Goal: Use online tool/utility: Utilize a website feature to perform a specific function

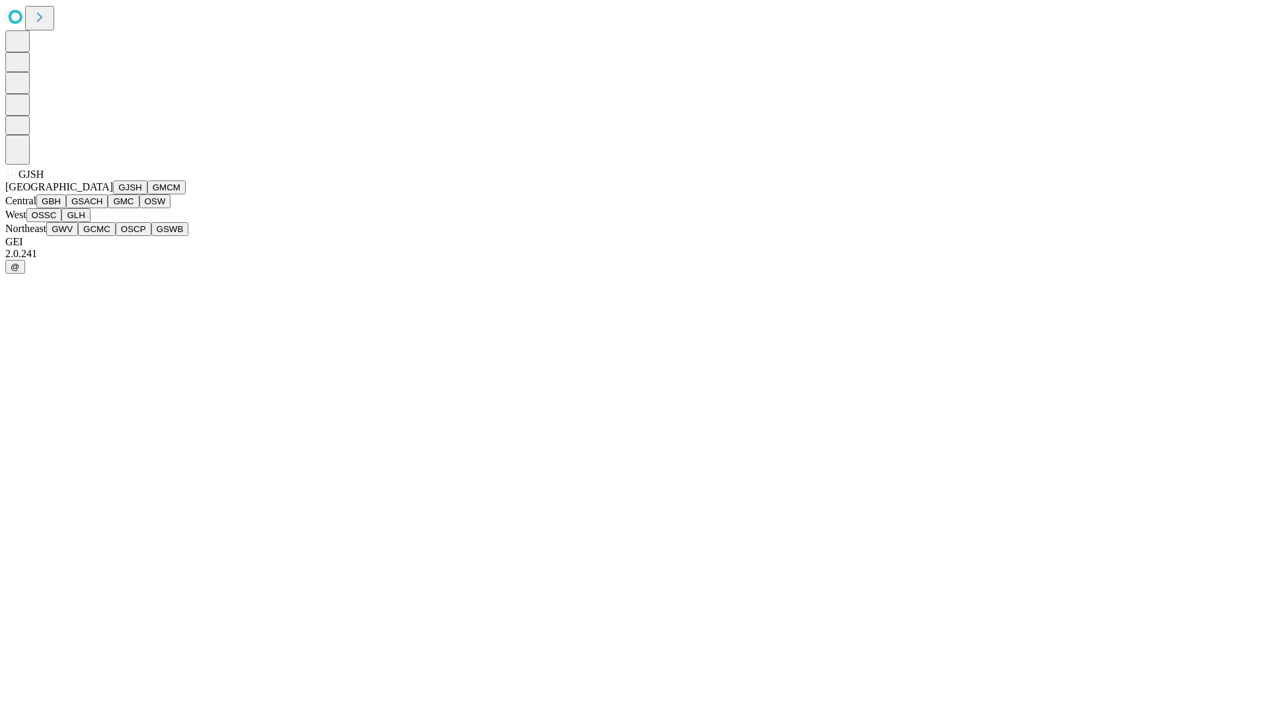
click at [113, 194] on button "GJSH" at bounding box center [130, 187] width 34 height 14
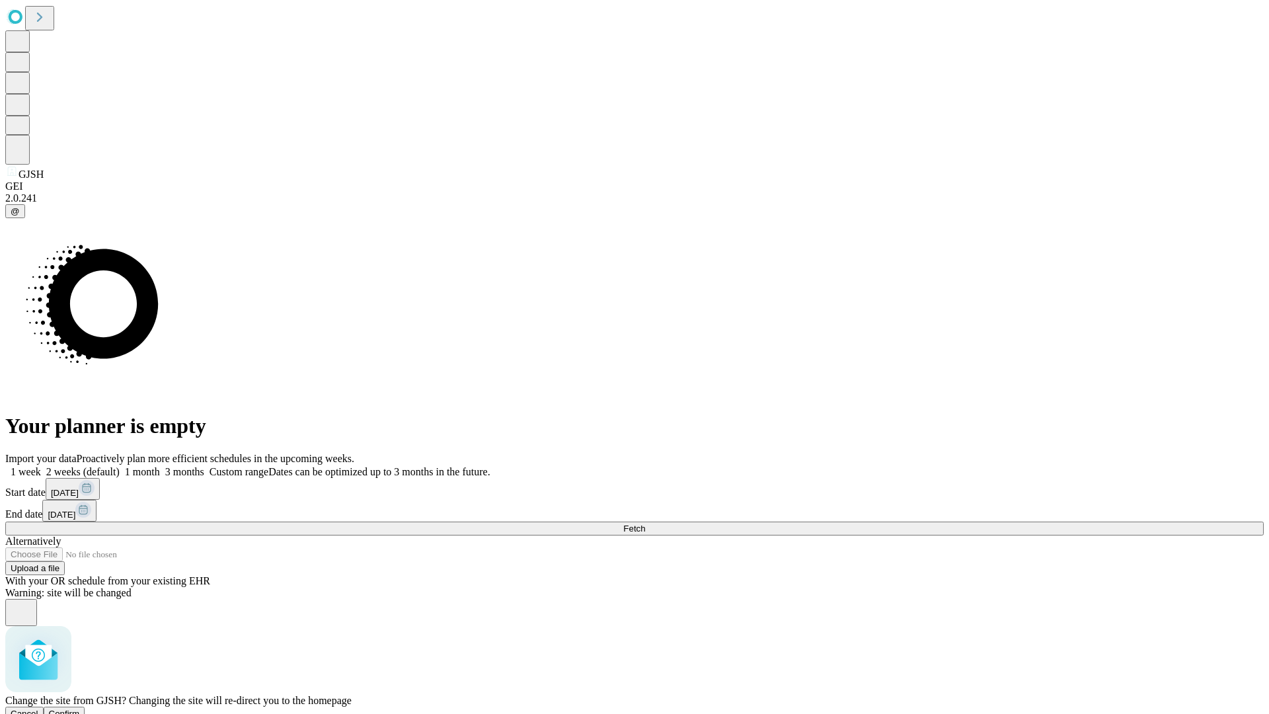
click at [80, 708] on span "Confirm" at bounding box center [64, 713] width 31 height 10
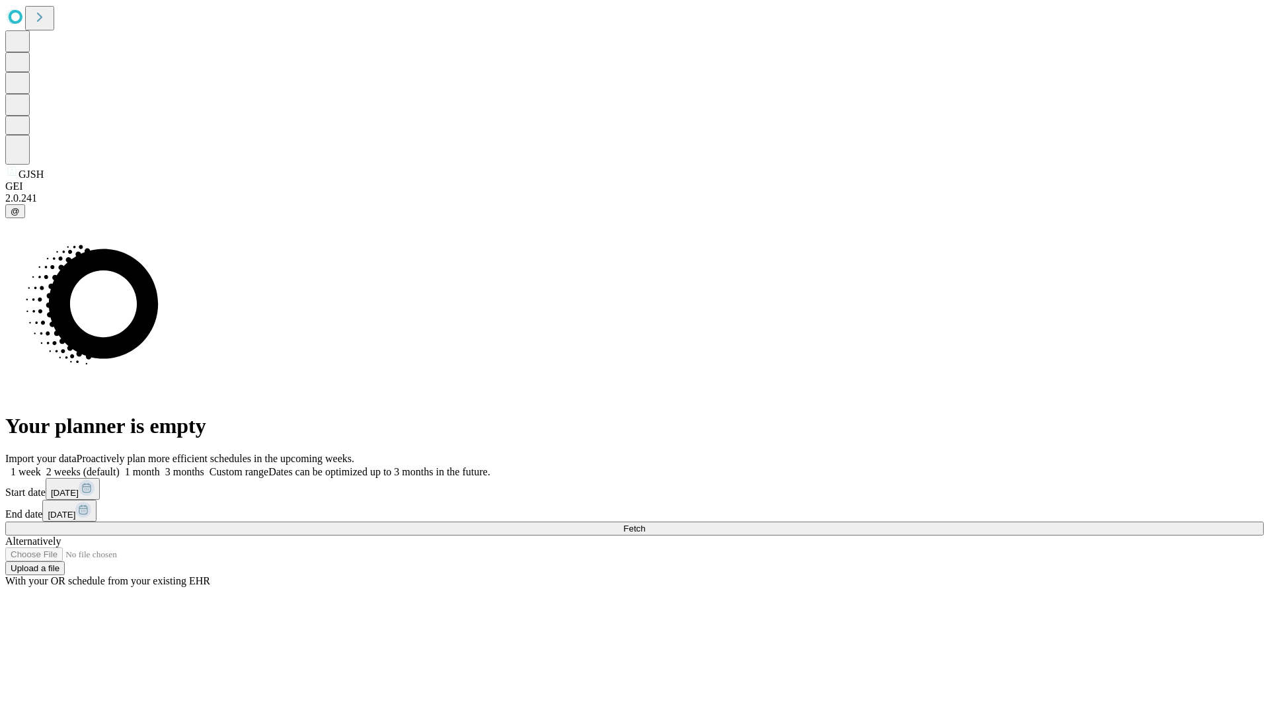
click at [120, 466] on label "2 weeks (default)" at bounding box center [80, 471] width 79 height 11
click at [645, 523] on span "Fetch" at bounding box center [634, 528] width 22 height 10
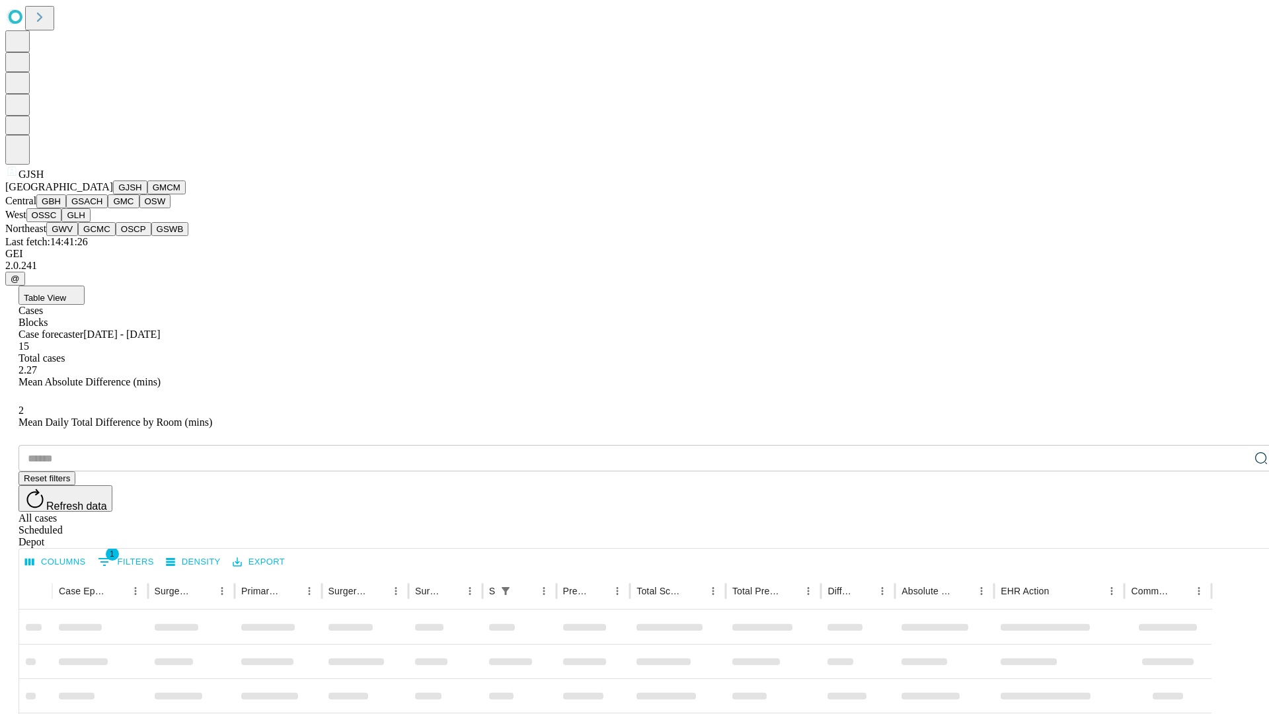
click at [147, 194] on button "GMCM" at bounding box center [166, 187] width 38 height 14
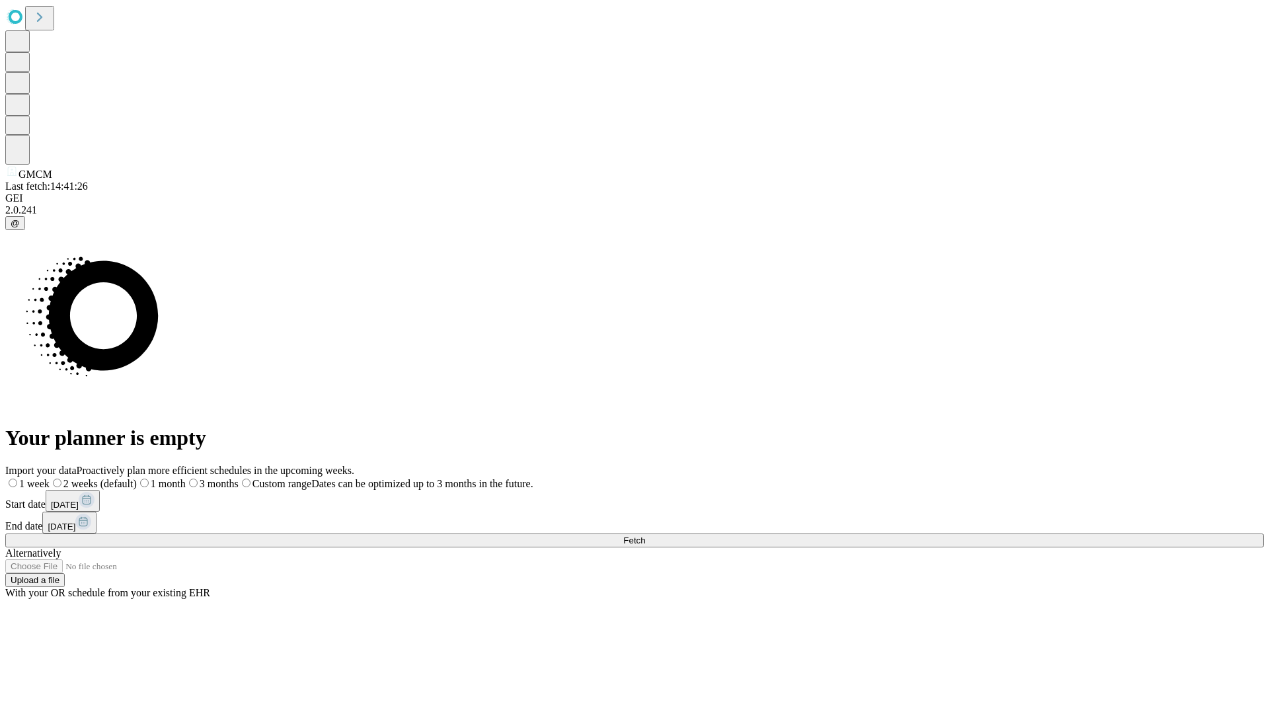
click at [137, 478] on label "2 weeks (default)" at bounding box center [93, 483] width 87 height 11
click at [645, 535] on span "Fetch" at bounding box center [634, 540] width 22 height 10
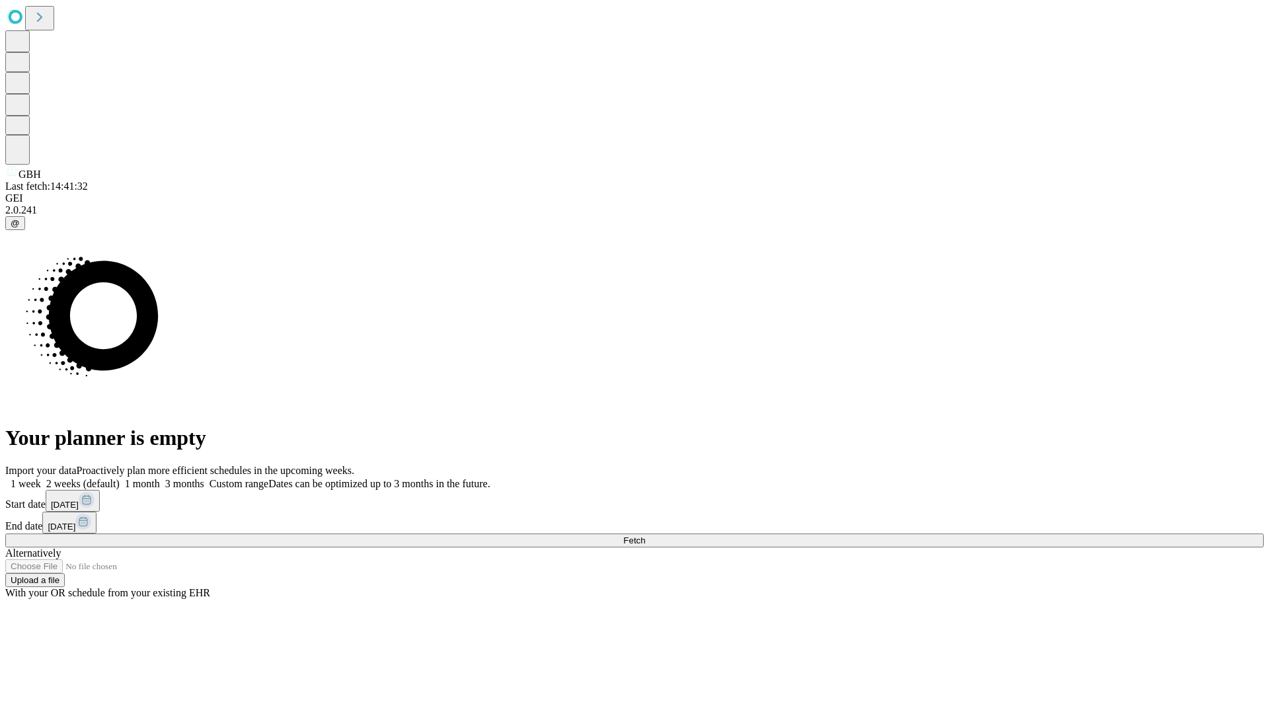
click at [645, 535] on span "Fetch" at bounding box center [634, 540] width 22 height 10
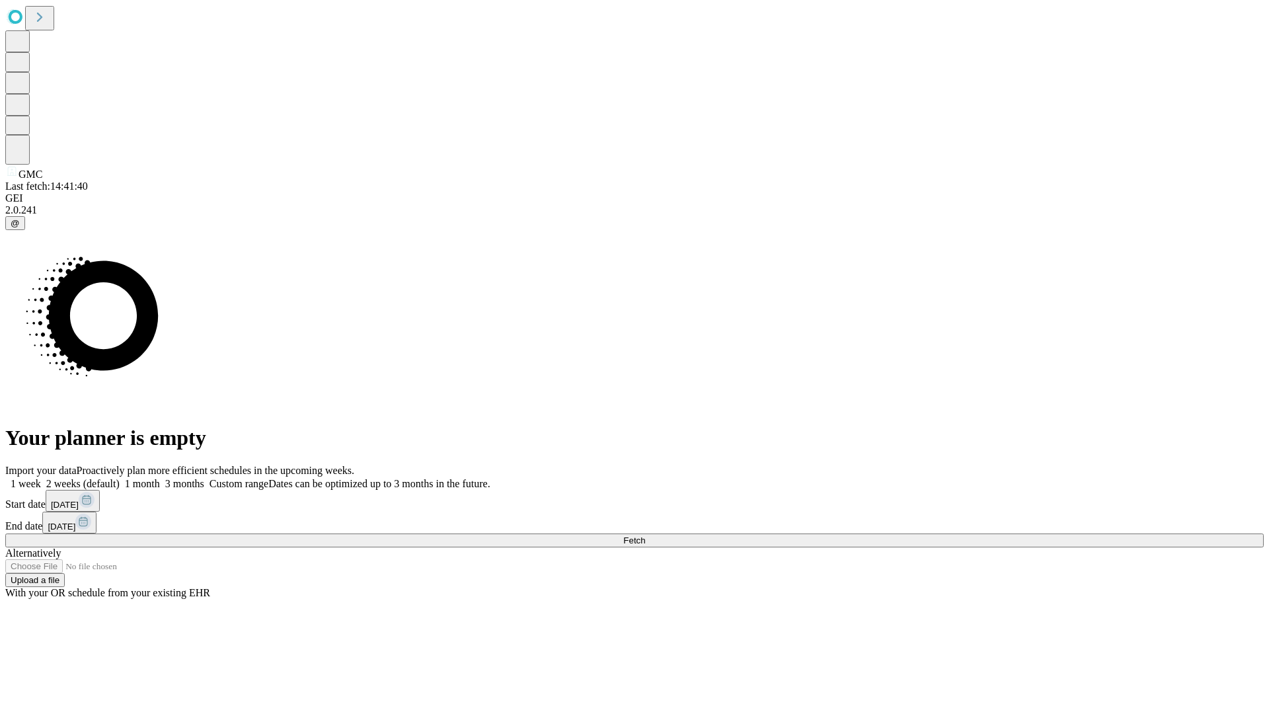
click at [645, 535] on span "Fetch" at bounding box center [634, 540] width 22 height 10
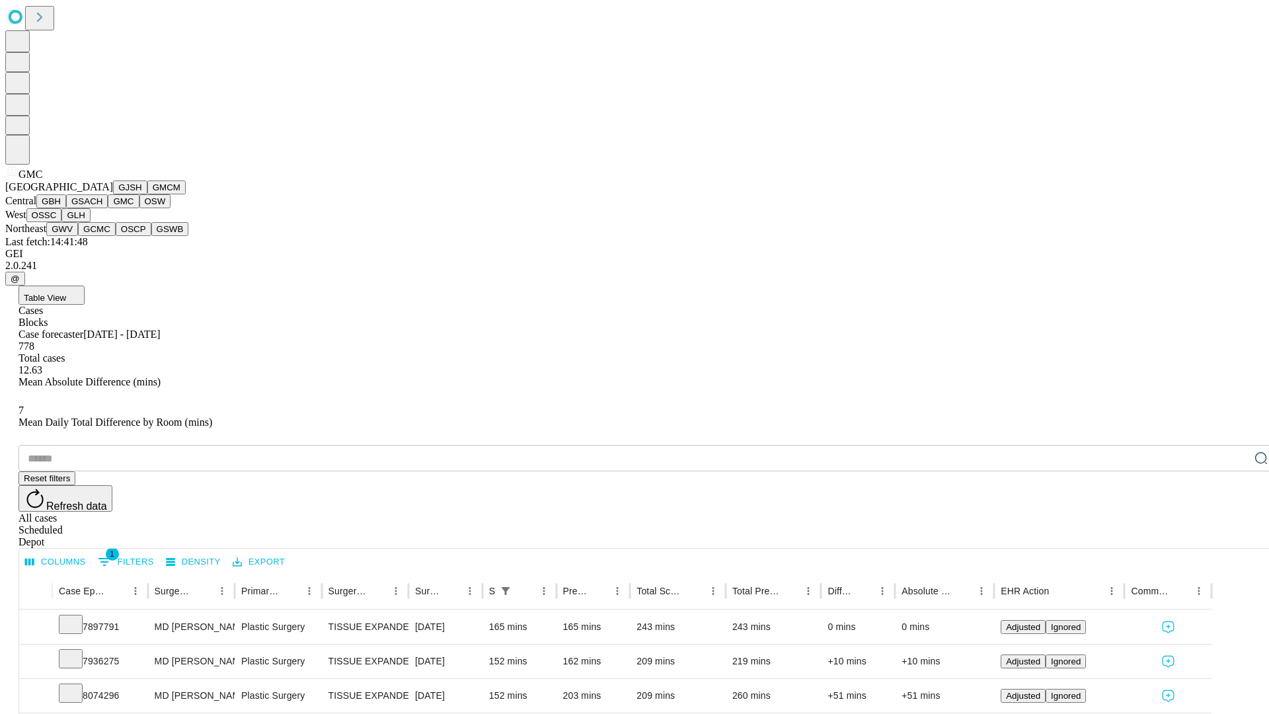
click at [139, 208] on button "OSW" at bounding box center [155, 201] width 32 height 14
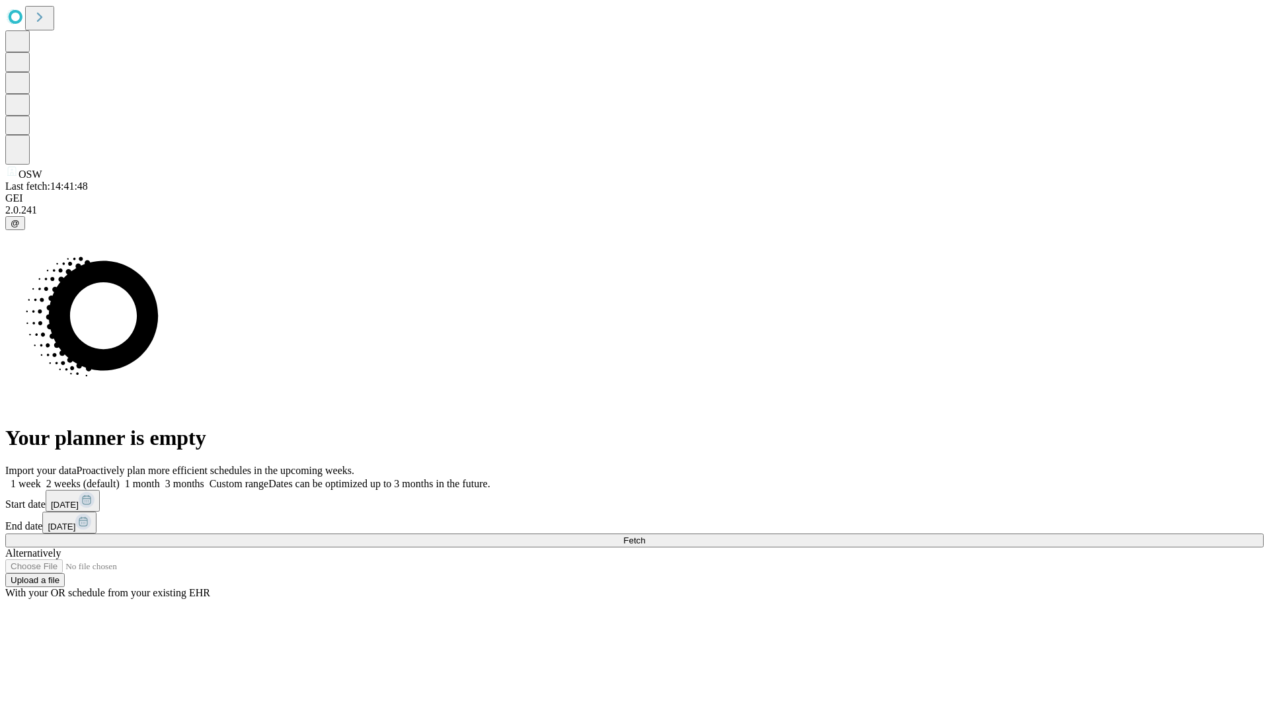
click at [120, 478] on label "2 weeks (default)" at bounding box center [80, 483] width 79 height 11
click at [645, 535] on span "Fetch" at bounding box center [634, 540] width 22 height 10
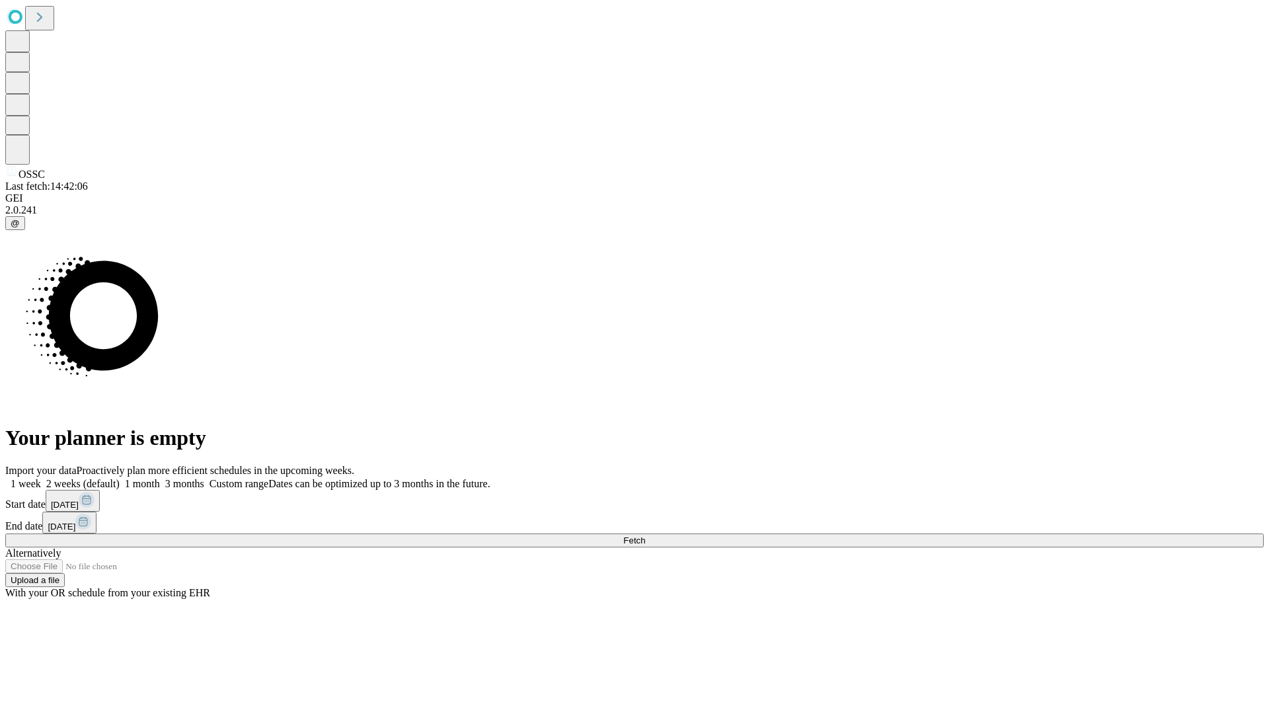
click at [120, 478] on label "2 weeks (default)" at bounding box center [80, 483] width 79 height 11
click at [645, 535] on span "Fetch" at bounding box center [634, 540] width 22 height 10
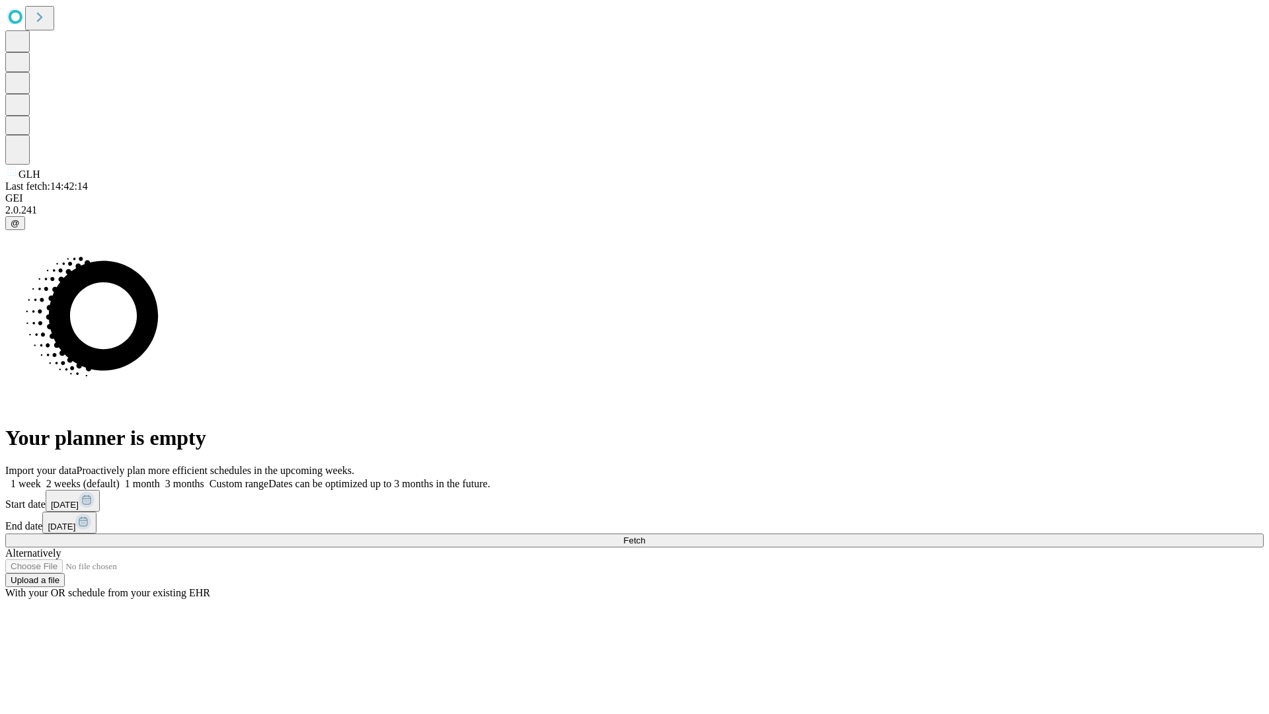
click at [120, 478] on label "2 weeks (default)" at bounding box center [80, 483] width 79 height 11
click at [645, 535] on span "Fetch" at bounding box center [634, 540] width 22 height 10
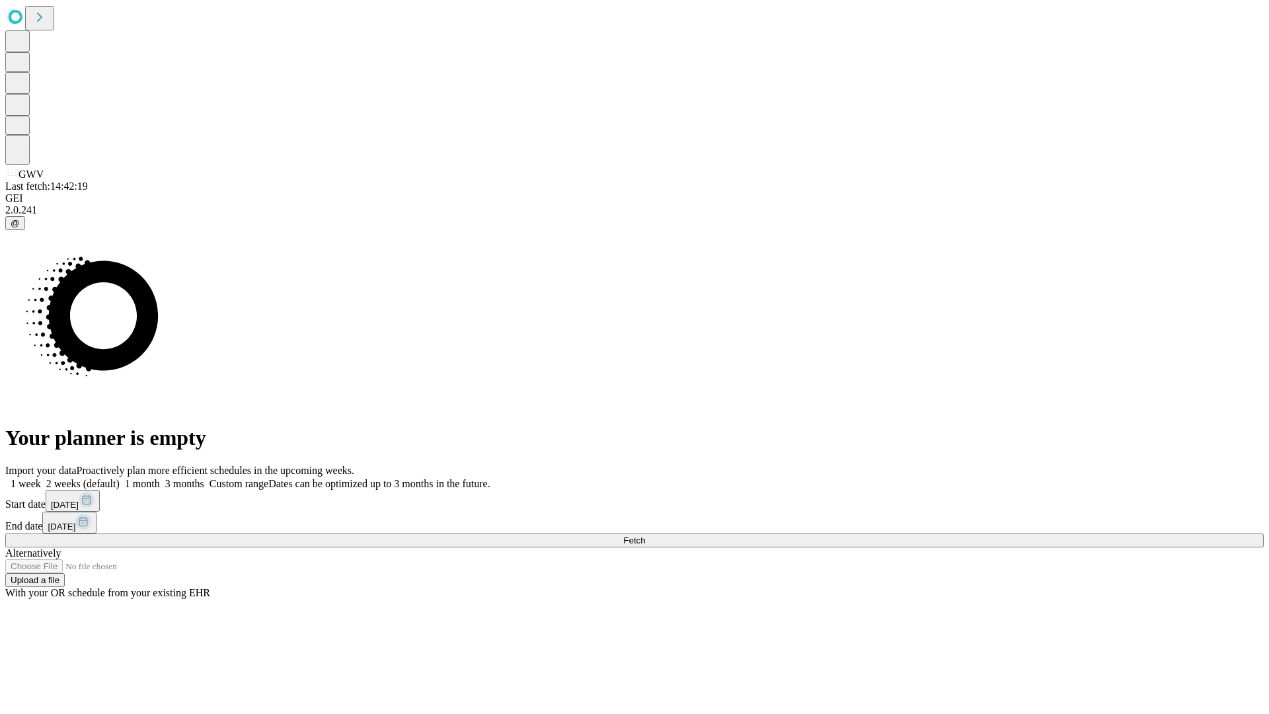
click at [120, 478] on label "2 weeks (default)" at bounding box center [80, 483] width 79 height 11
click at [645, 535] on span "Fetch" at bounding box center [634, 540] width 22 height 10
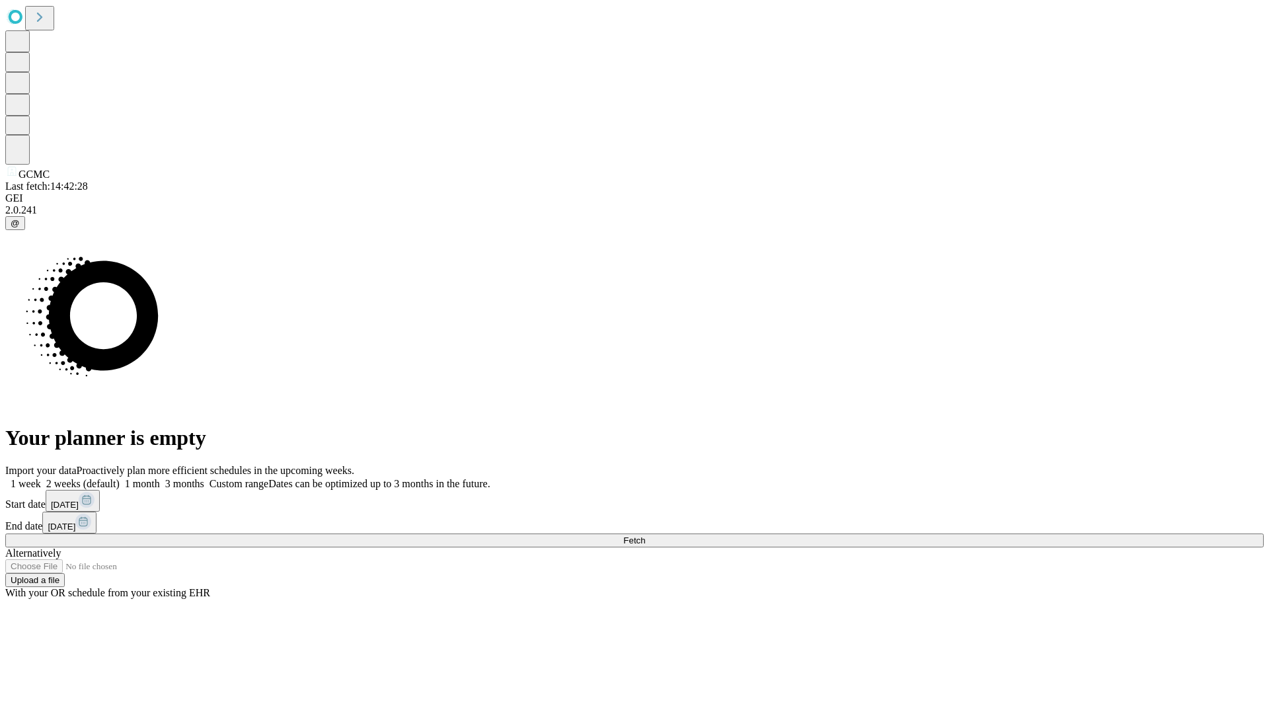
click at [645, 535] on span "Fetch" at bounding box center [634, 540] width 22 height 10
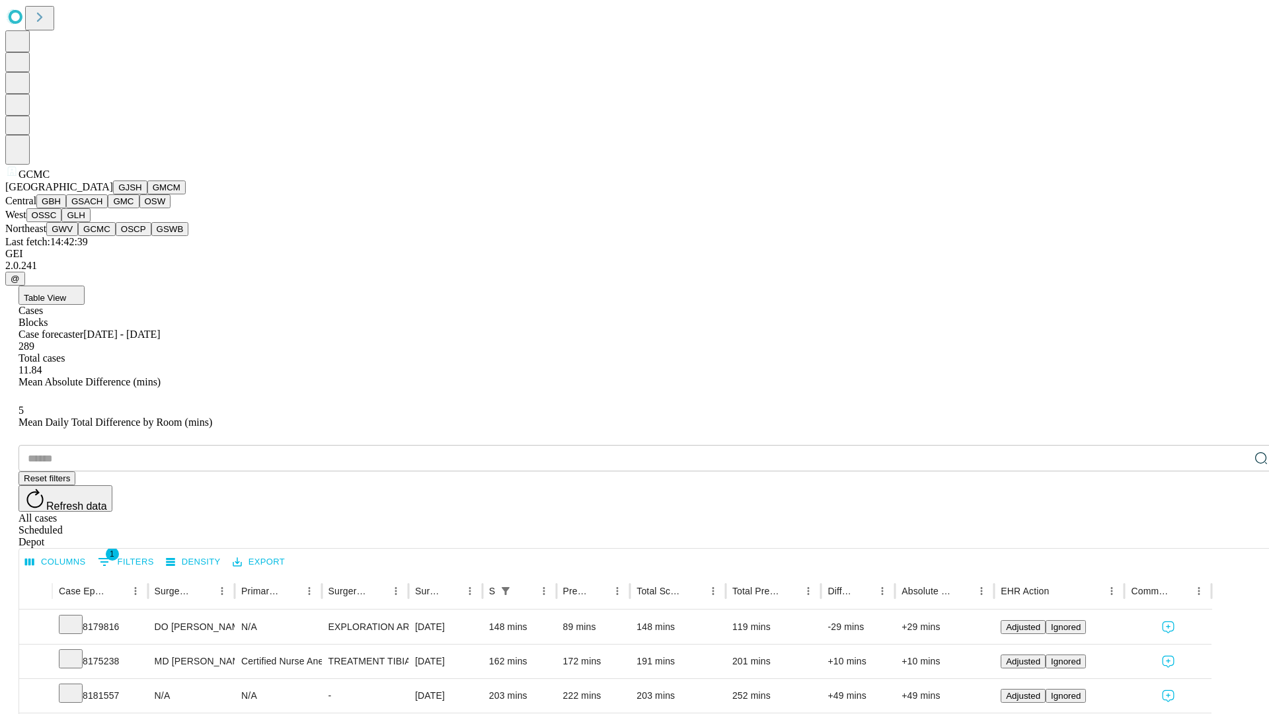
click at [116, 236] on button "OSCP" at bounding box center [134, 229] width 36 height 14
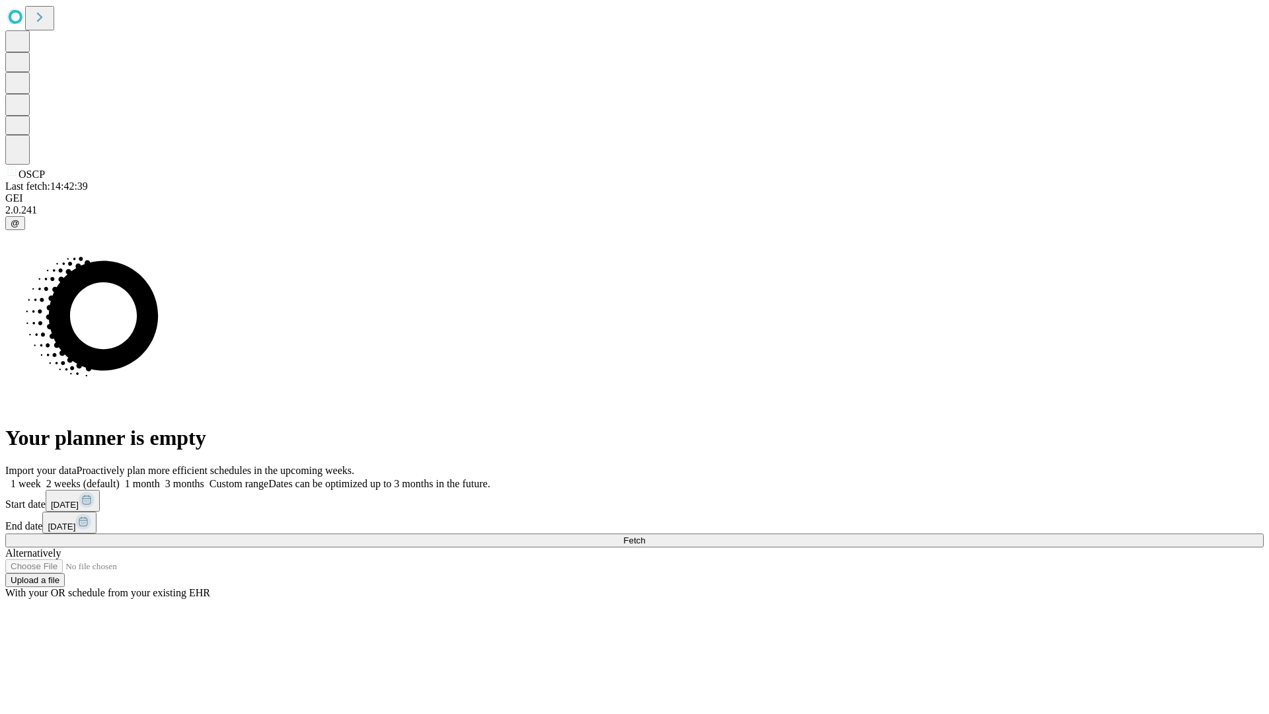
click at [120, 478] on label "2 weeks (default)" at bounding box center [80, 483] width 79 height 11
click at [645, 535] on span "Fetch" at bounding box center [634, 540] width 22 height 10
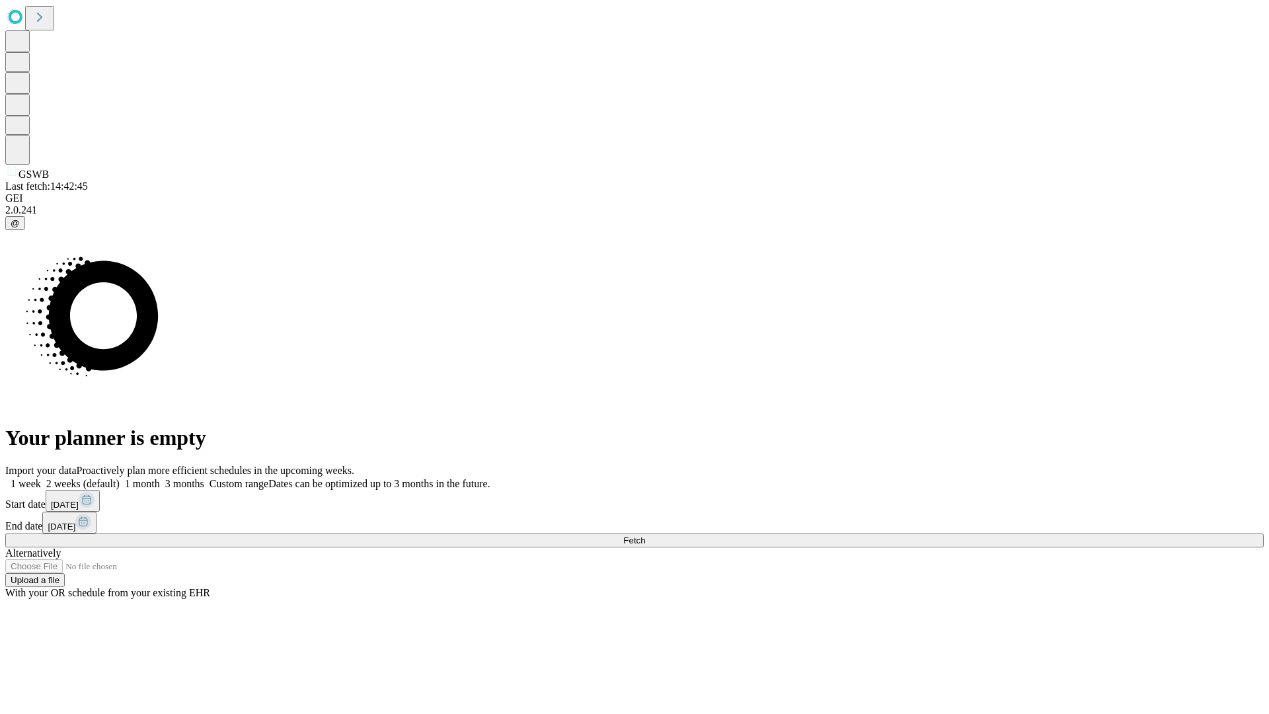
click at [645, 535] on span "Fetch" at bounding box center [634, 540] width 22 height 10
